Goal: Information Seeking & Learning: Understand process/instructions

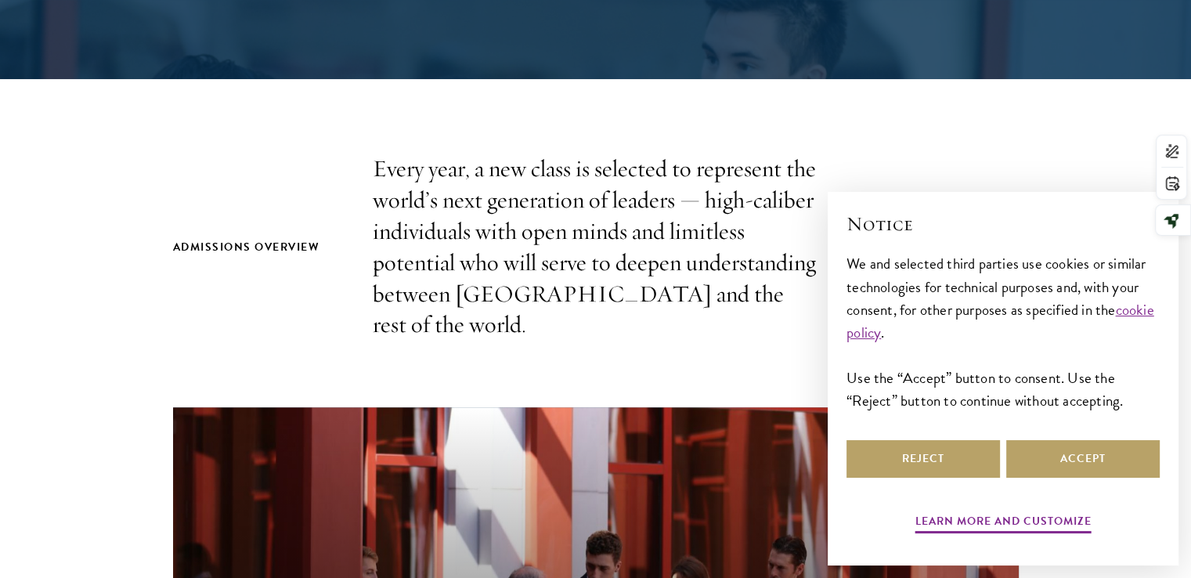
scroll to position [407, 0]
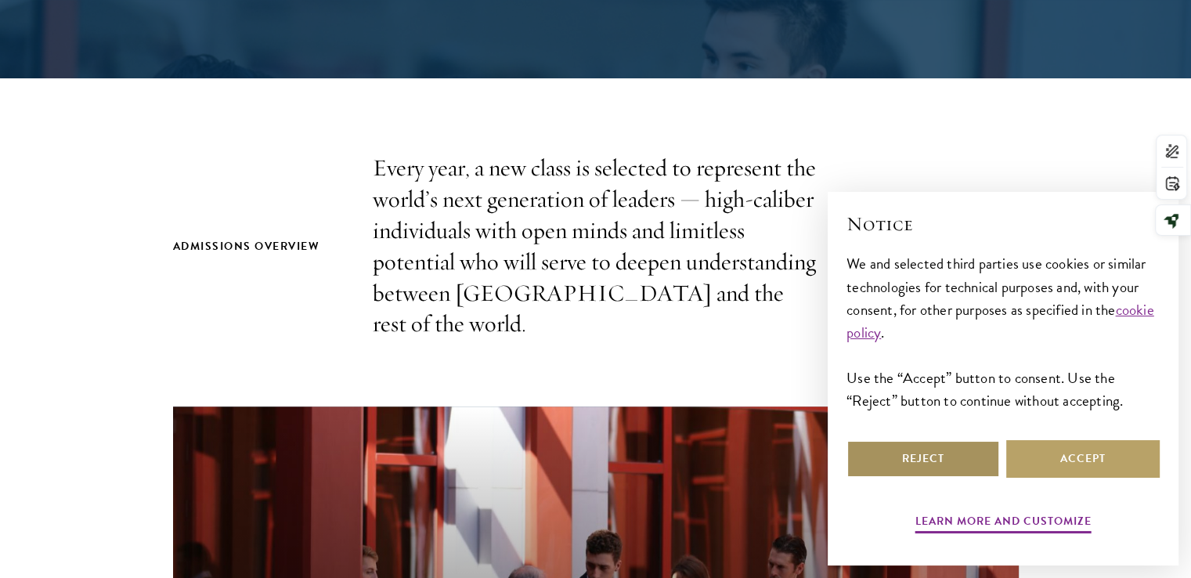
click at [944, 459] on button "Reject" at bounding box center [924, 459] width 154 height 38
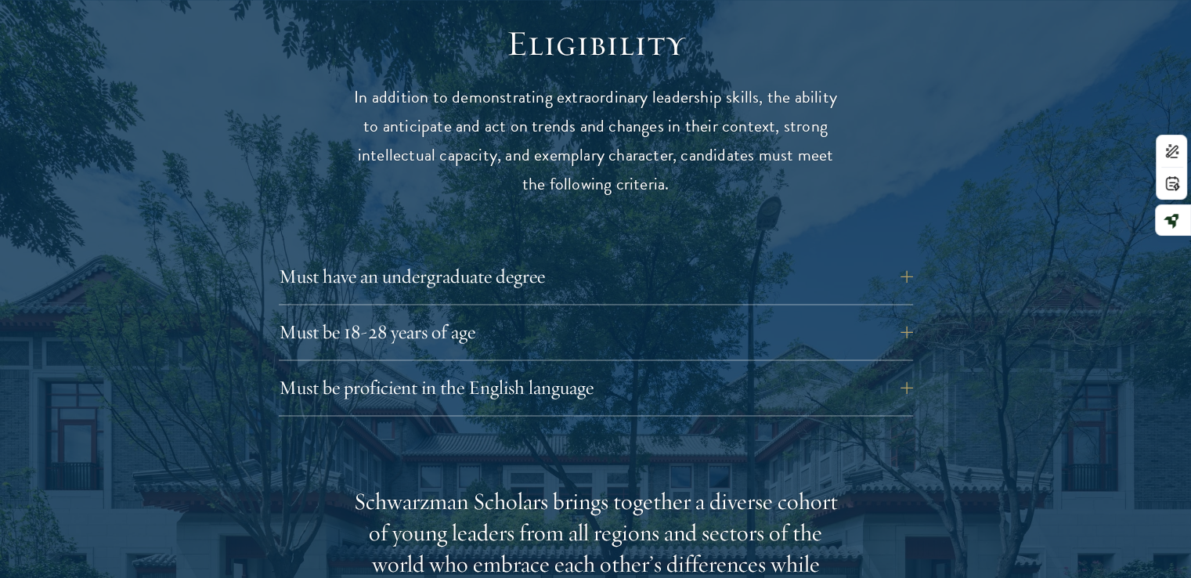
scroll to position [2071, 0]
click at [901, 257] on button "Must have an undergraduate degree" at bounding box center [608, 276] width 634 height 38
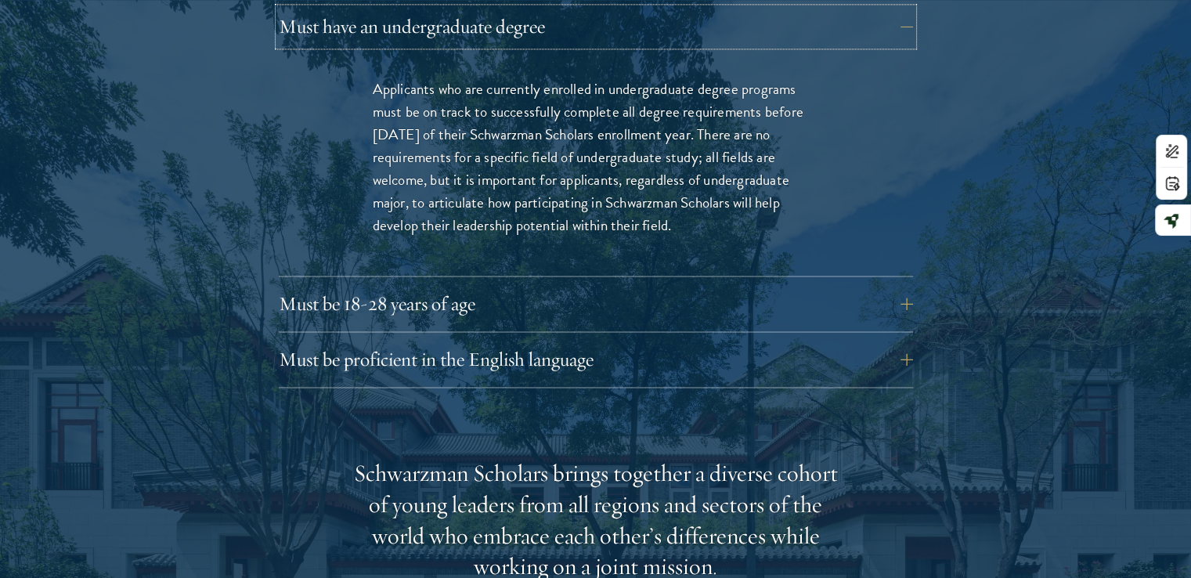
scroll to position [2321, 0]
click at [822, 284] on button "Must be 18-28 years of age" at bounding box center [608, 303] width 634 height 38
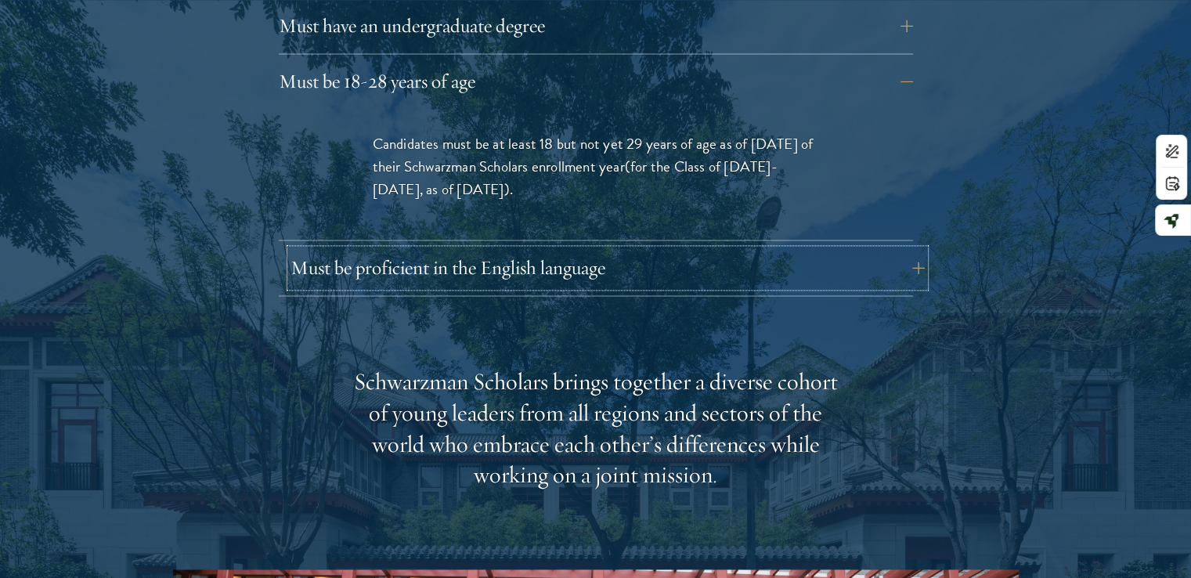
click at [821, 249] on button "Must be proficient in the English language" at bounding box center [608, 268] width 634 height 38
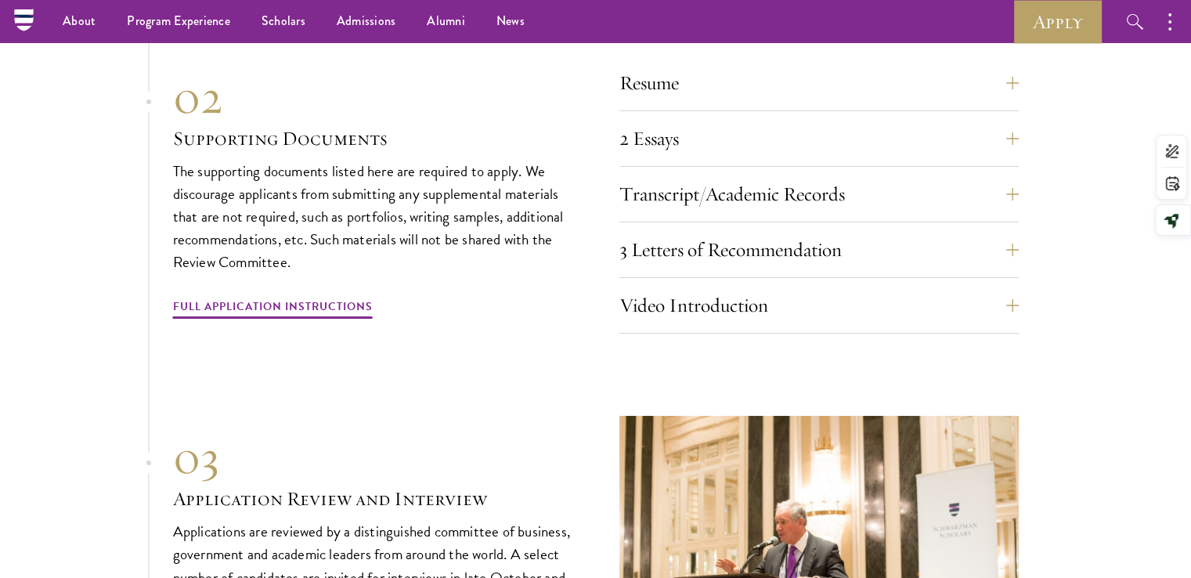
scroll to position [5832, 0]
click at [1020, 235] on button "3 Letters of Recommendation" at bounding box center [830, 251] width 399 height 38
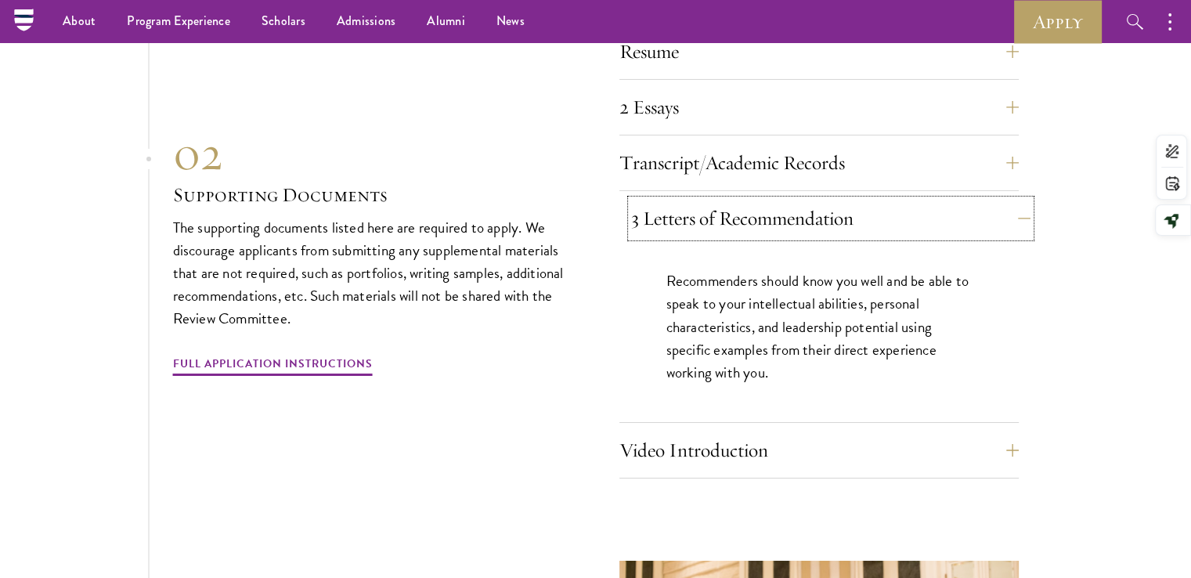
scroll to position [5413, 0]
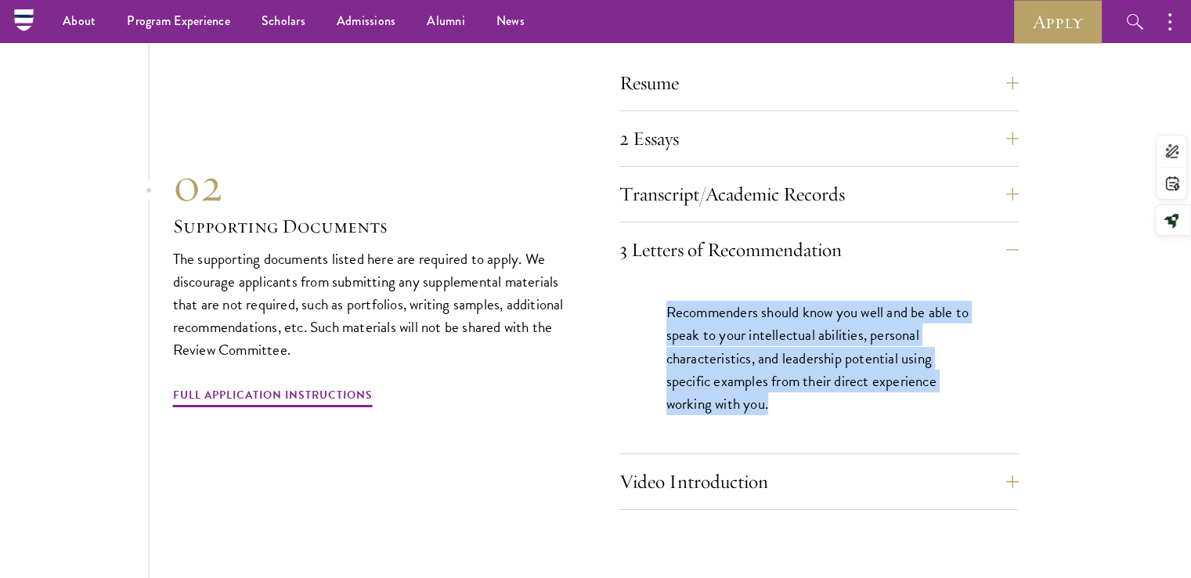
drag, startPoint x: 664, startPoint y: 303, endPoint x: 769, endPoint y: 392, distance: 137.8
click at [769, 392] on div "Recommenders should know you well and be able to speak to your intellectual abi…" at bounding box center [818, 365] width 399 height 176
copy p "Recommenders should know you well and be able to speak to your intellectual abi…"
click at [597, 417] on div "Resume A current version of your resume or CV (maximum 2 pages). 2 Essays The t…" at bounding box center [596, 283] width 846 height 454
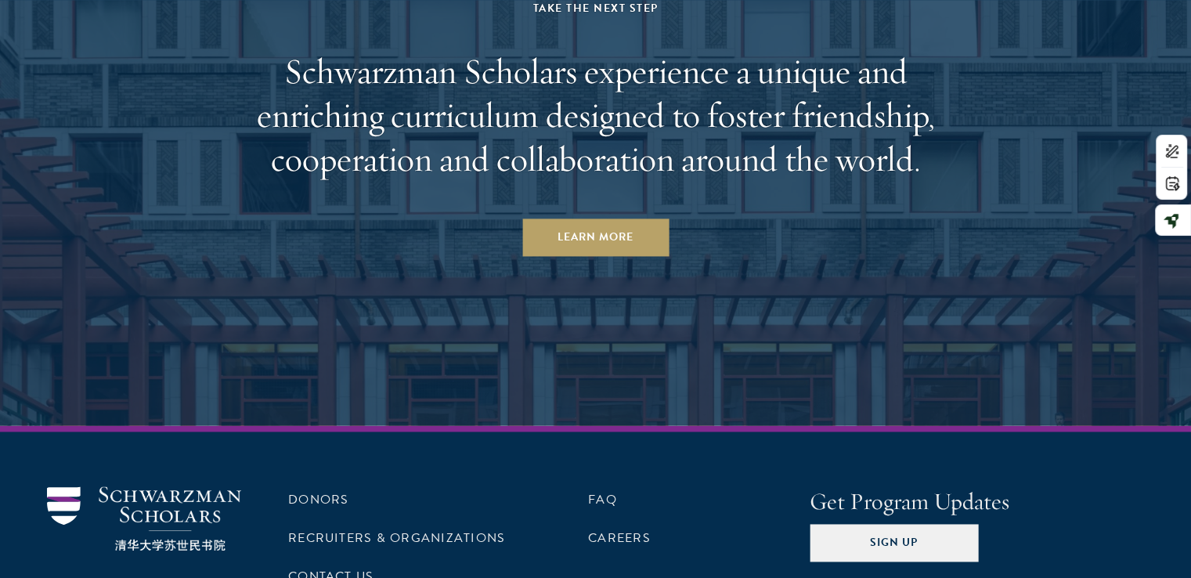
scroll to position [8396, 0]
